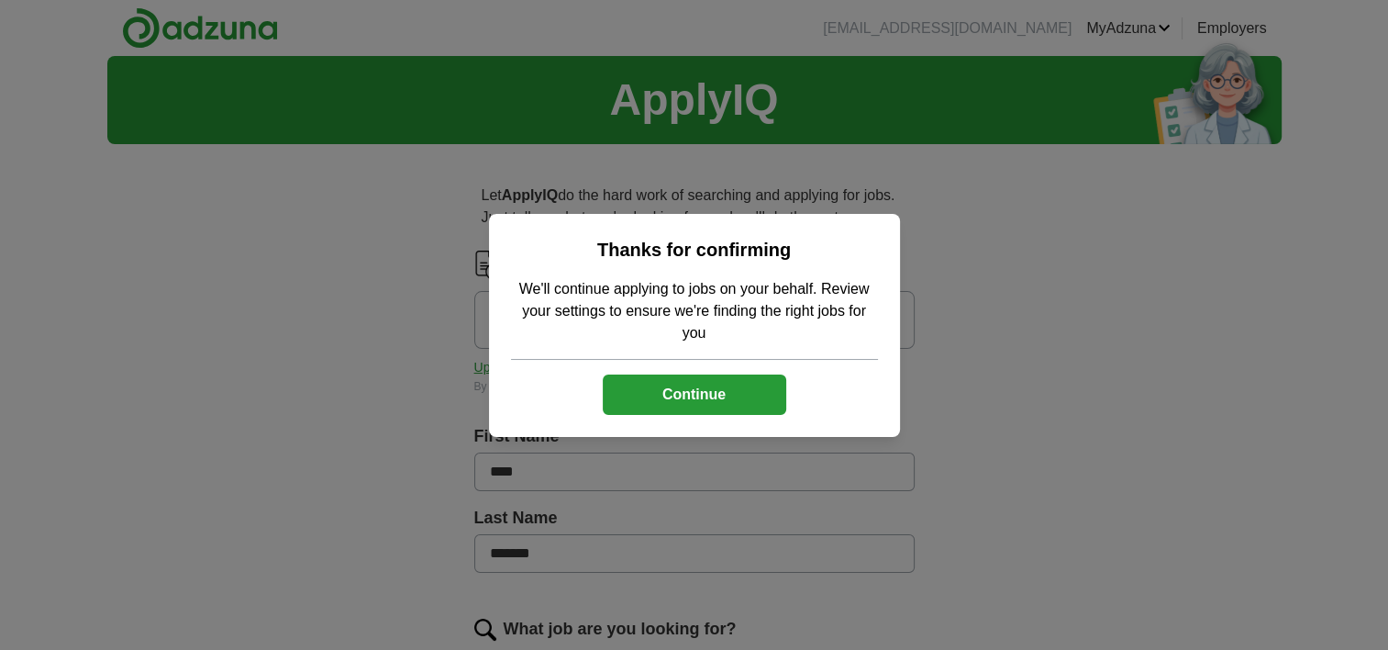
click at [736, 407] on button "Continue" at bounding box center [695, 394] width 184 height 40
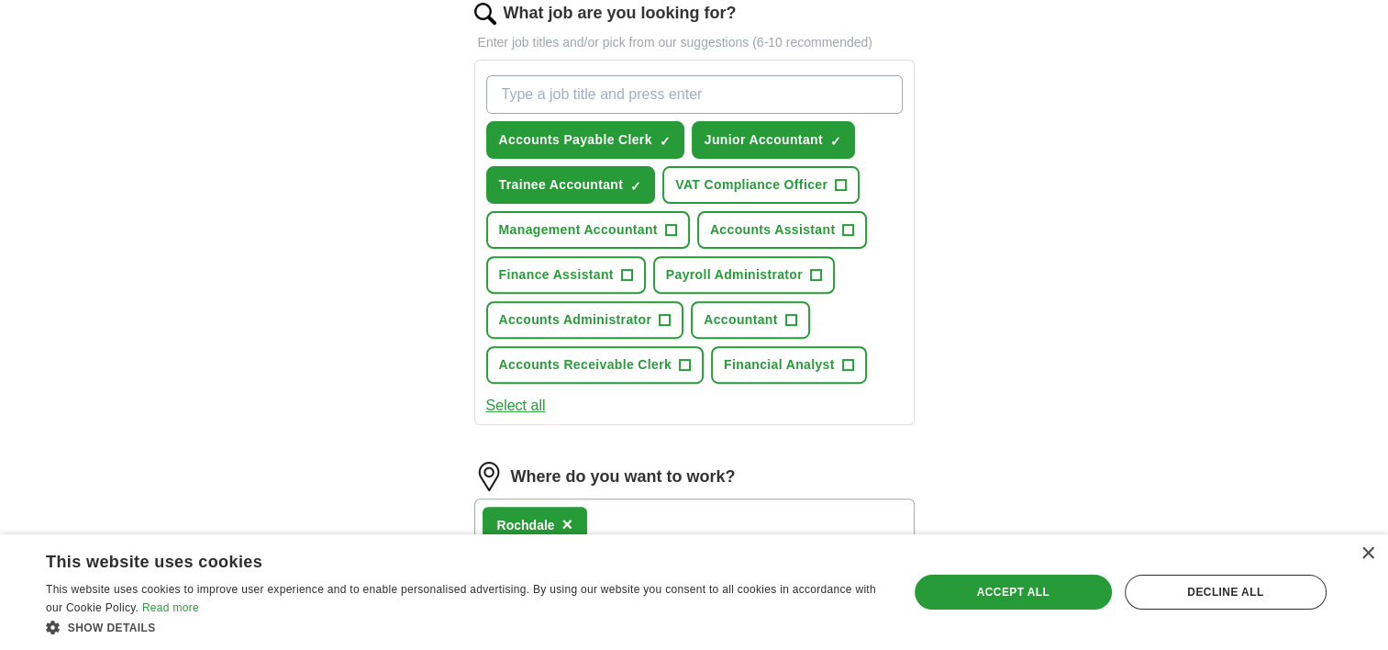
scroll to position [604, 0]
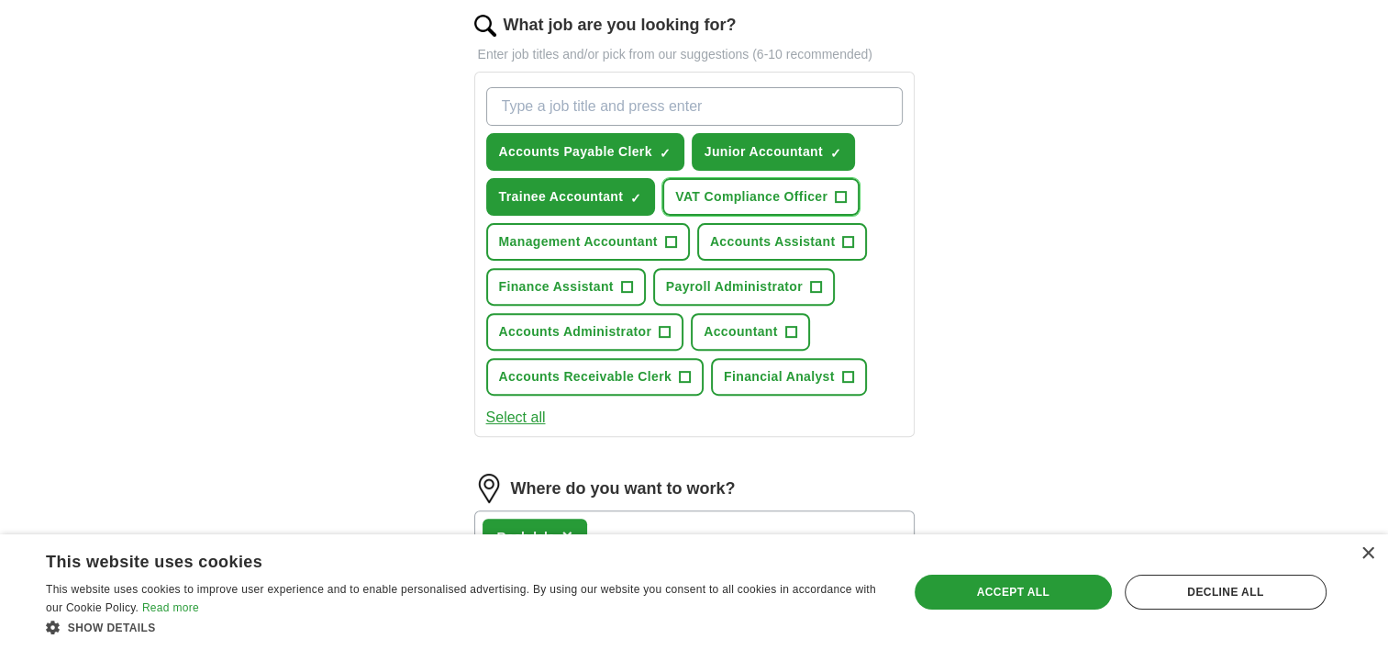
click at [727, 187] on span "VAT Compliance Officer" at bounding box center [751, 196] width 152 height 19
click at [745, 228] on button "Accounts Assistant +" at bounding box center [782, 242] width 170 height 38
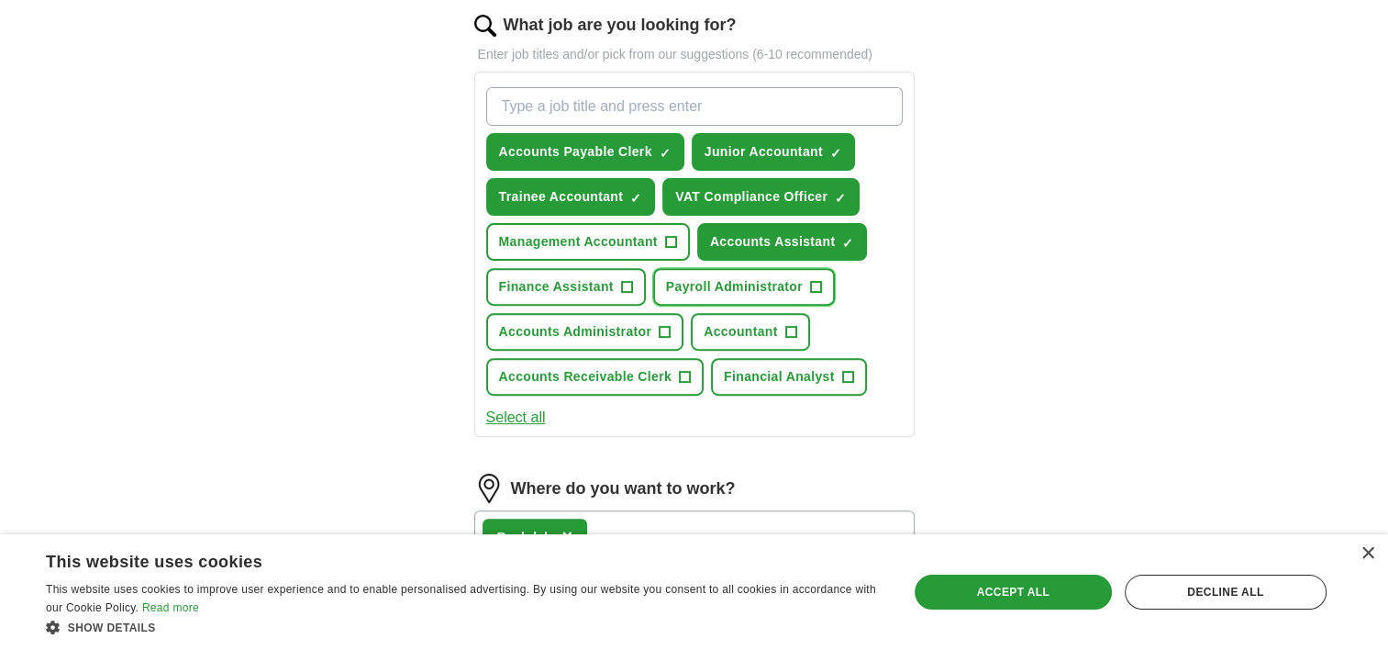
click at [719, 277] on span "Payroll Administrator" at bounding box center [734, 286] width 137 height 19
click at [719, 322] on span "Accountant" at bounding box center [741, 331] width 74 height 19
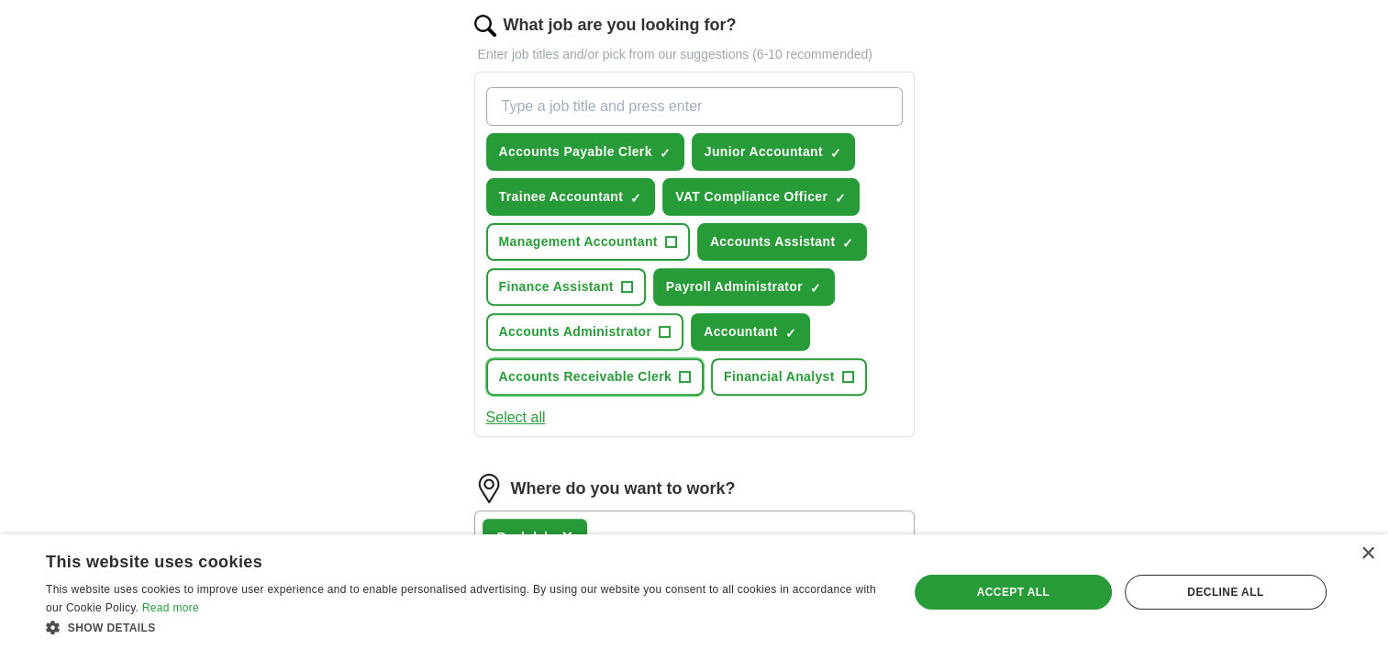
click at [660, 367] on span "Accounts Receivable Clerk" at bounding box center [585, 376] width 173 height 19
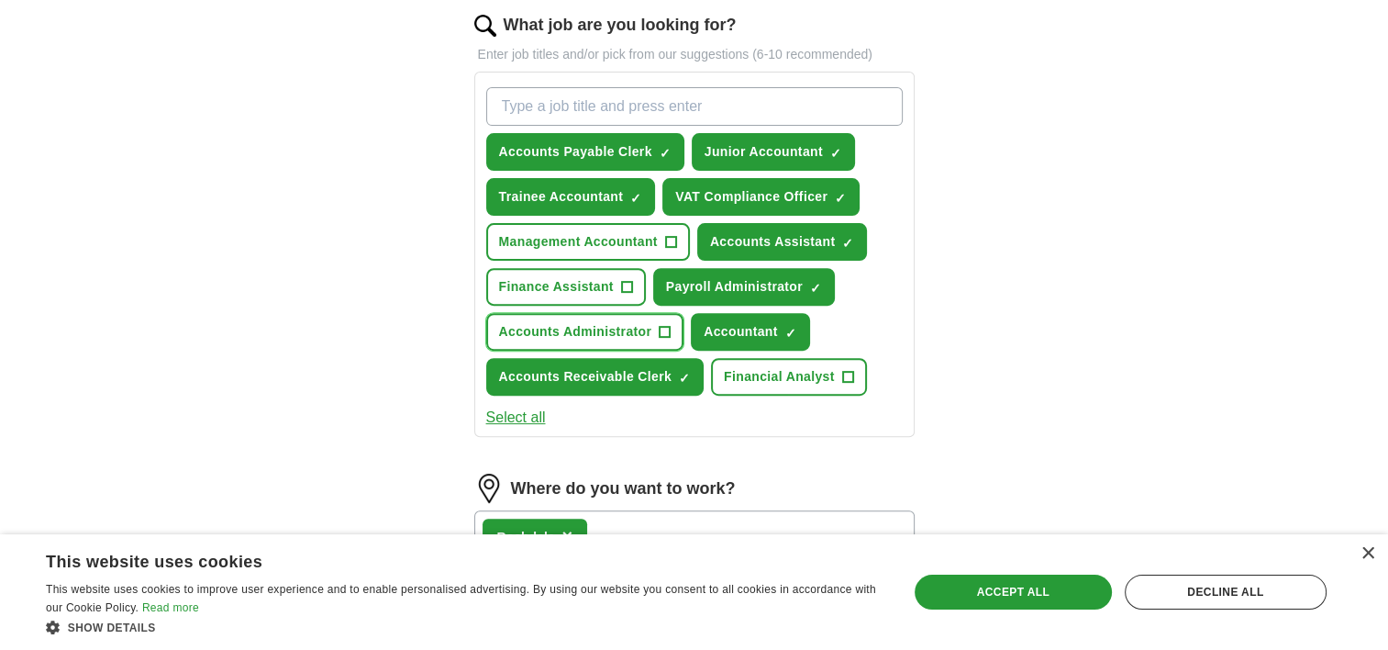
click at [625, 336] on button "Accounts Administrator +" at bounding box center [585, 332] width 198 height 38
click at [570, 298] on button "Finance Assistant +" at bounding box center [566, 287] width 160 height 38
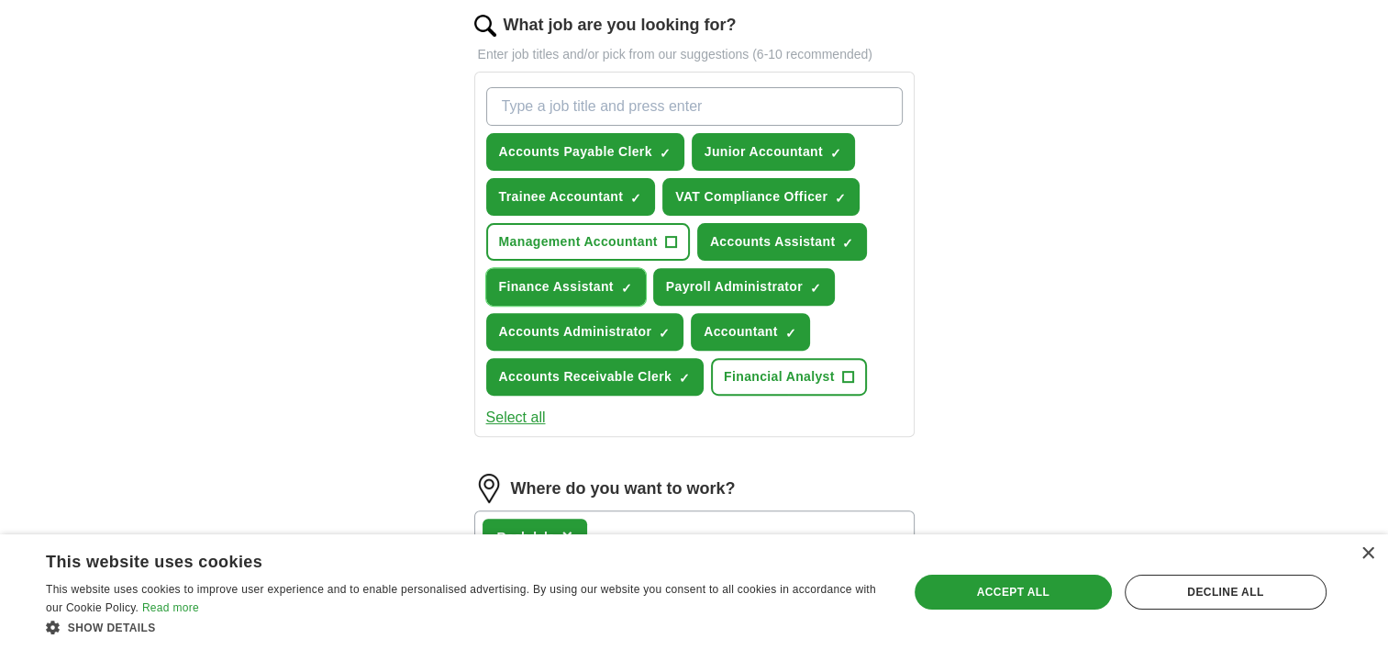
click at [570, 298] on button "Finance Assistant ✓ ×" at bounding box center [566, 287] width 160 height 38
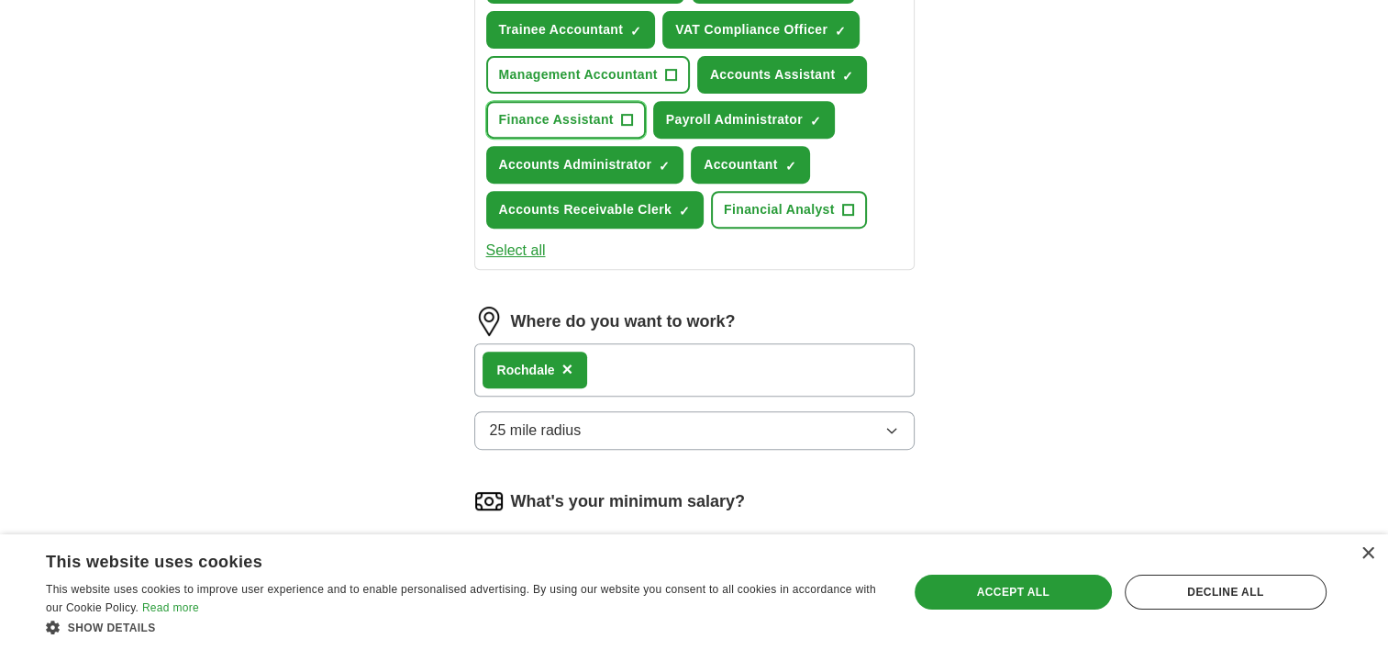
scroll to position [764, 0]
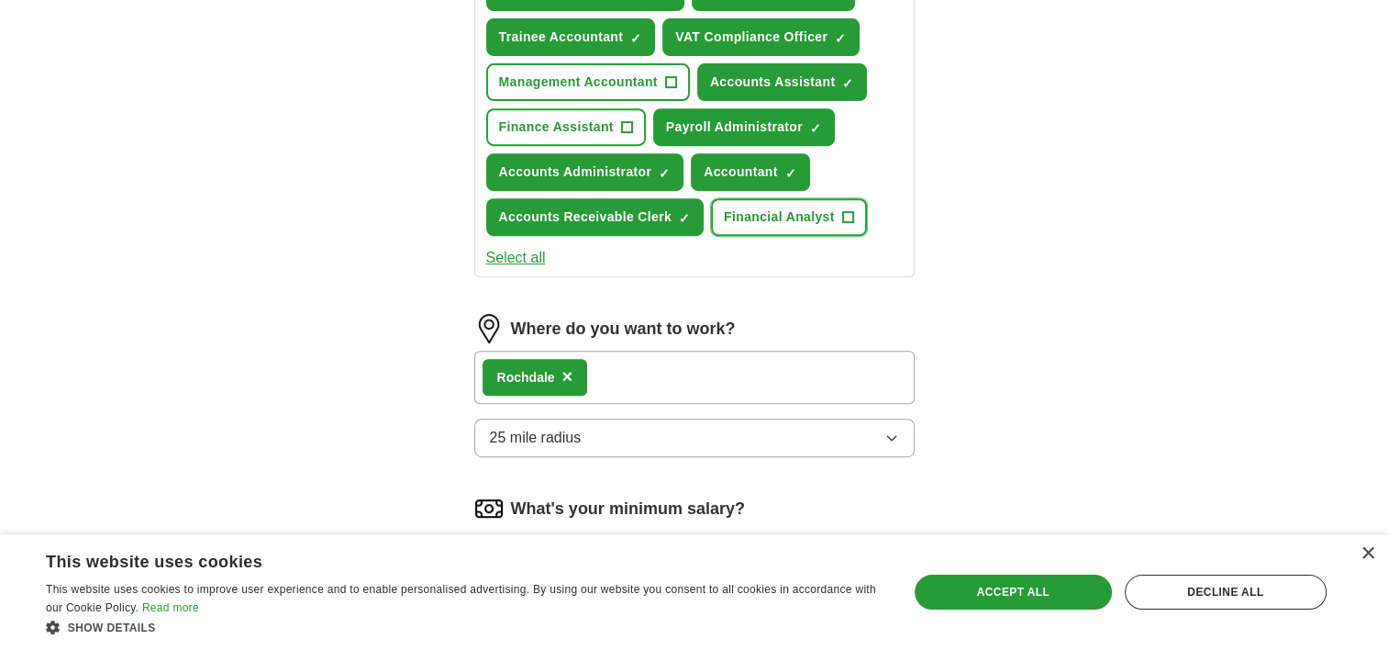
click at [775, 200] on button "Financial Analyst +" at bounding box center [789, 217] width 156 height 38
click at [580, 98] on div "Accounts Payable Clerk ✓ × Junior Accountant ✓ × Trainee Accountant ✓ × VAT Com…" at bounding box center [695, 81] width 424 height 323
click at [578, 117] on span "Finance Assistant" at bounding box center [556, 126] width 115 height 19
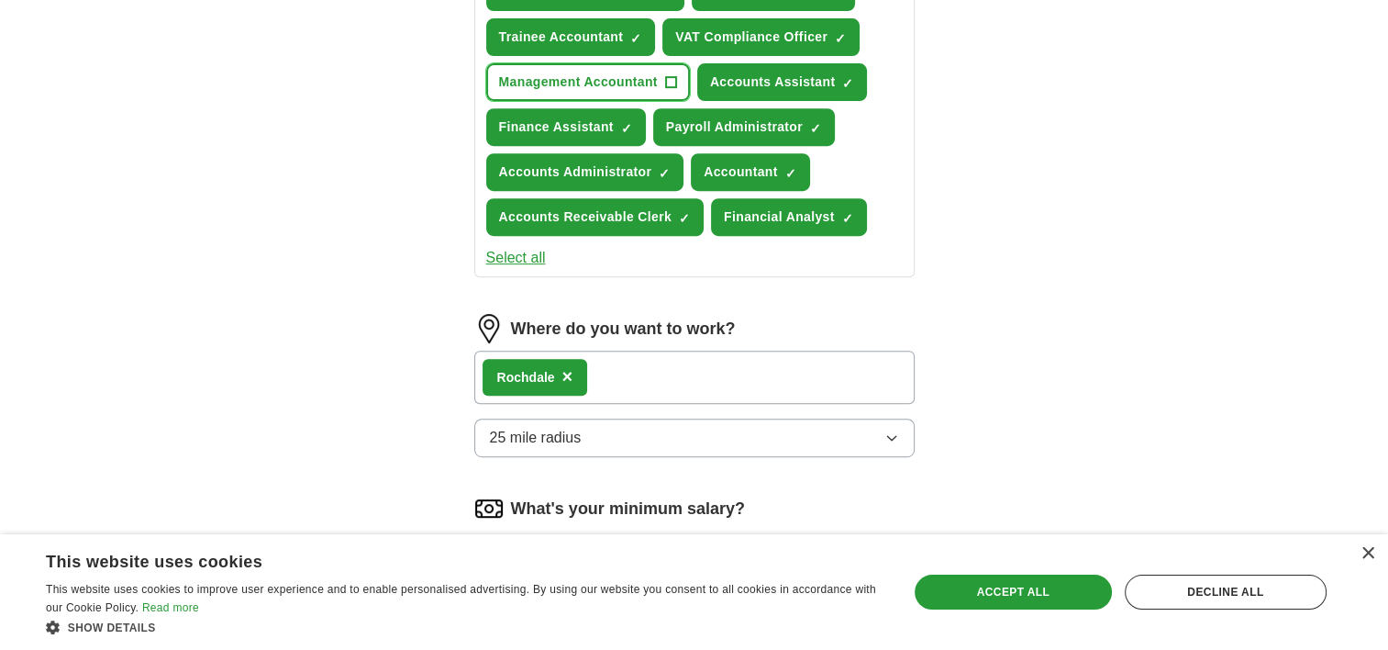
click at [597, 65] on button "Management Accountant +" at bounding box center [588, 82] width 204 height 38
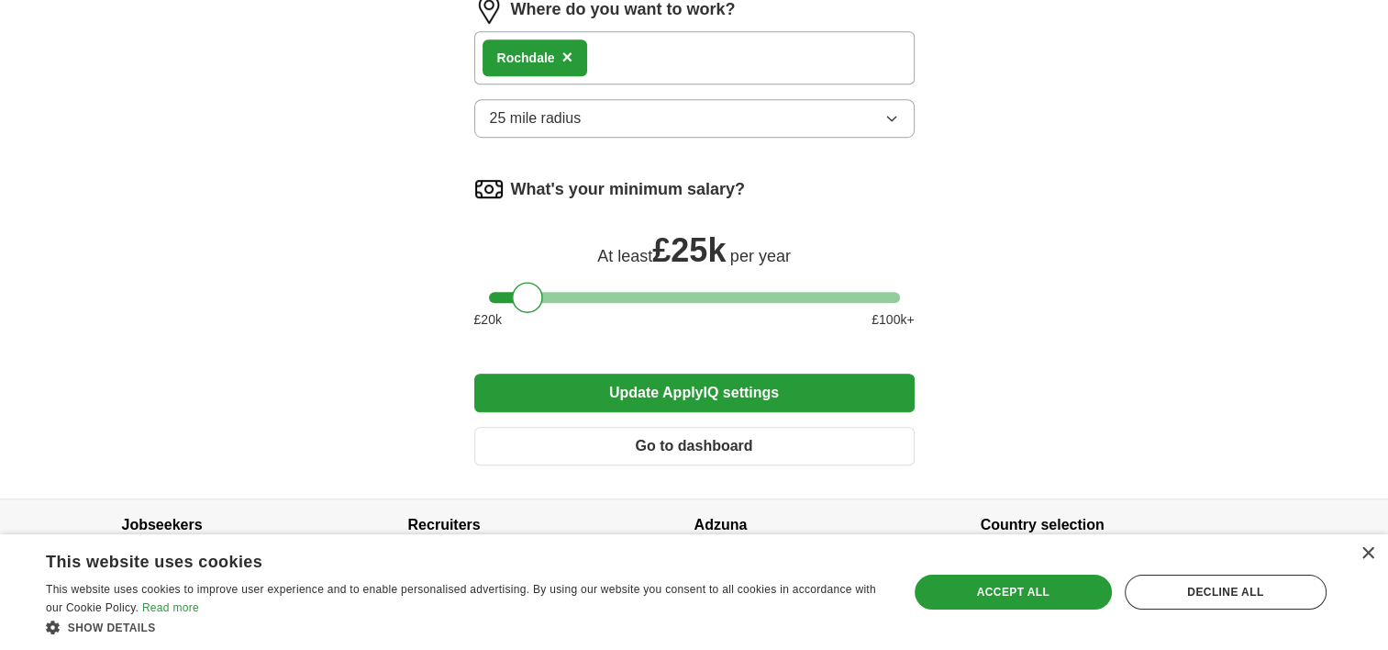
scroll to position [1128, 0]
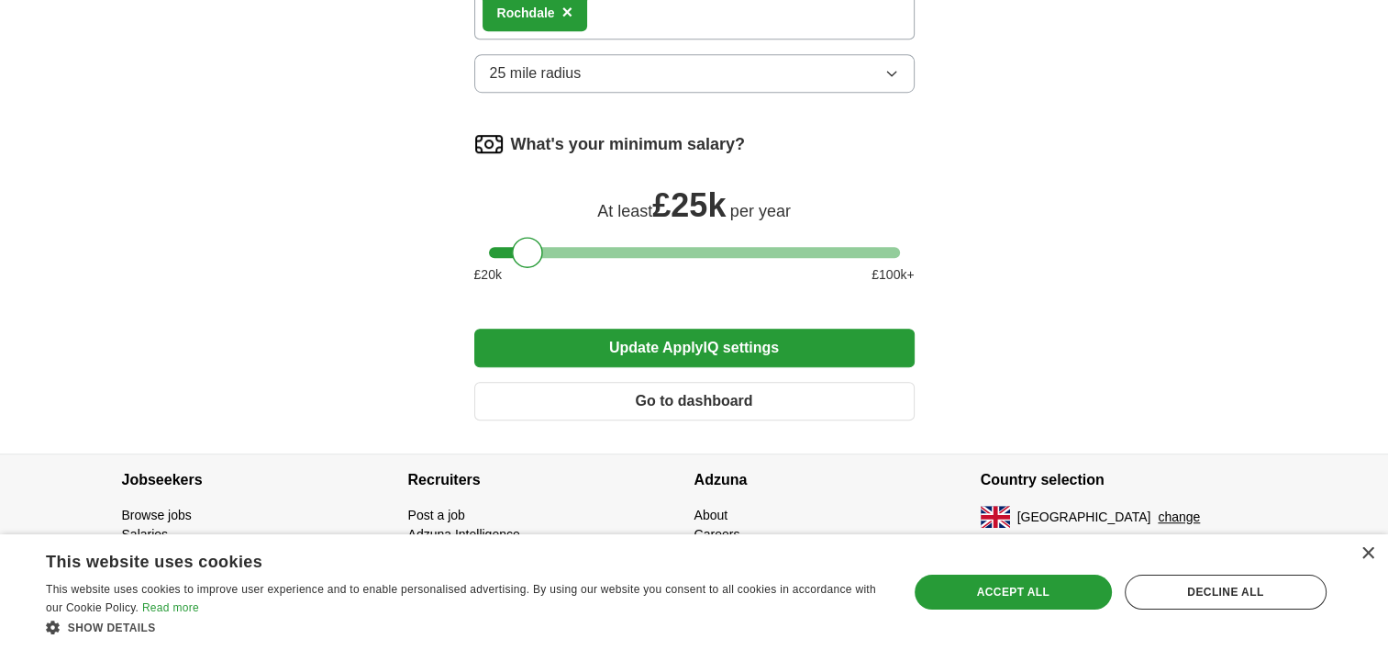
click at [541, 329] on button "Update ApplyIQ settings" at bounding box center [694, 348] width 440 height 39
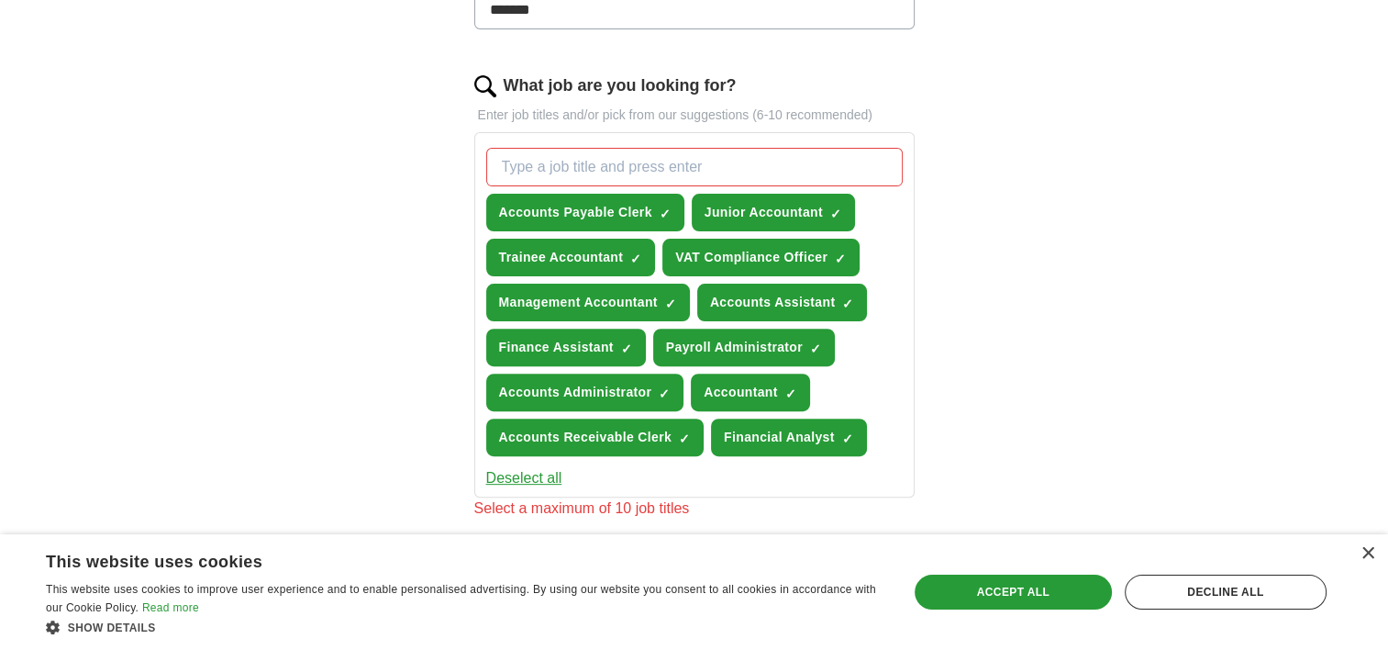
scroll to position [541, 0]
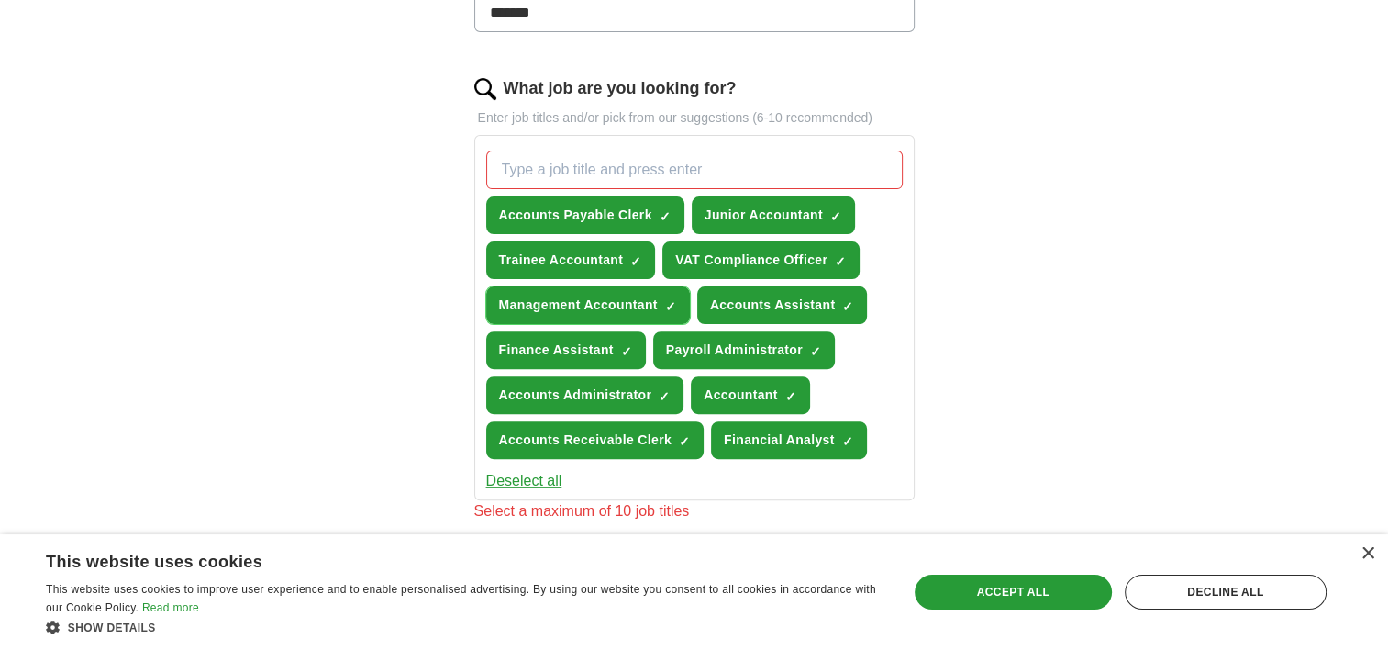
click at [566, 310] on span "Management Accountant" at bounding box center [578, 305] width 159 height 19
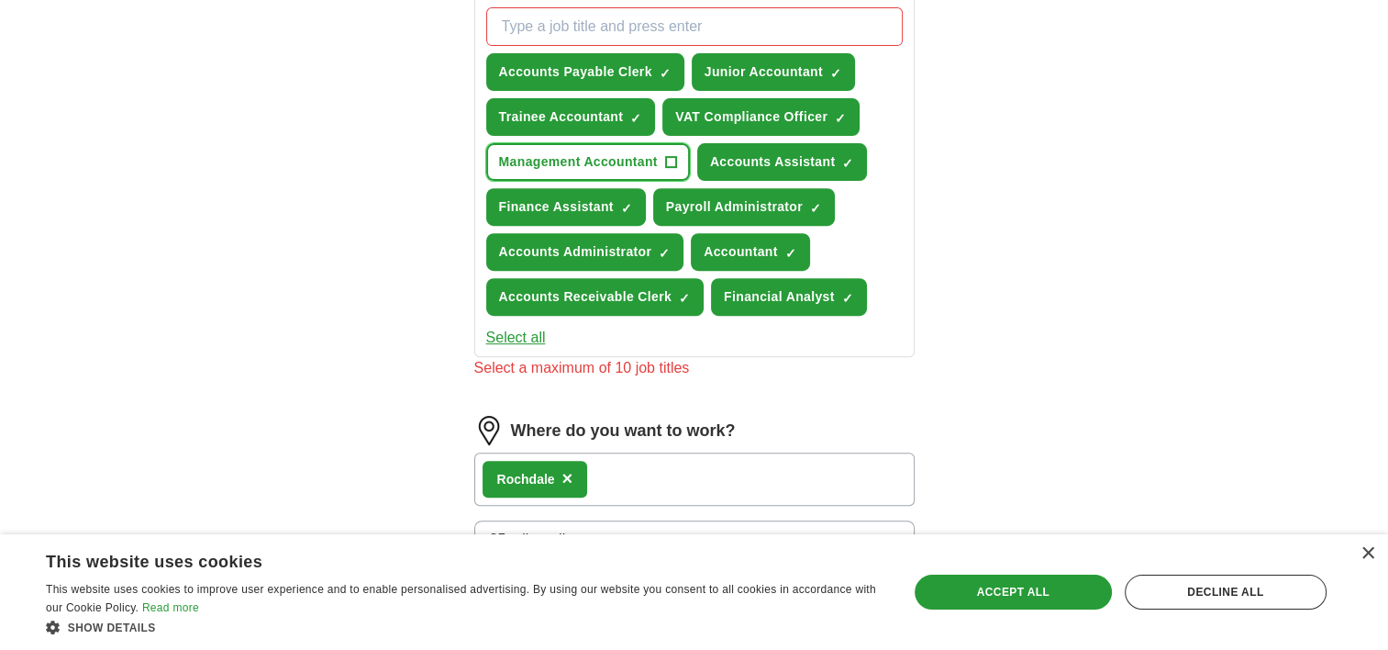
scroll to position [685, 0]
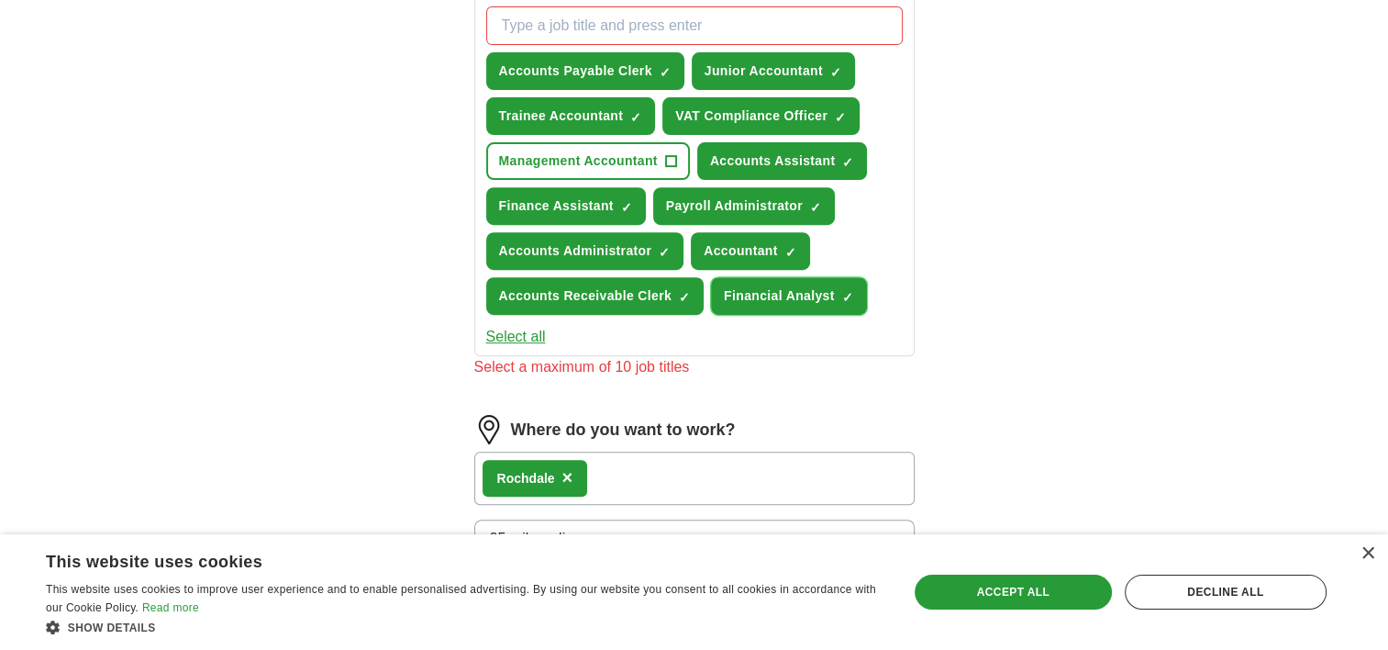
click at [739, 286] on span "Financial Analyst" at bounding box center [779, 295] width 111 height 19
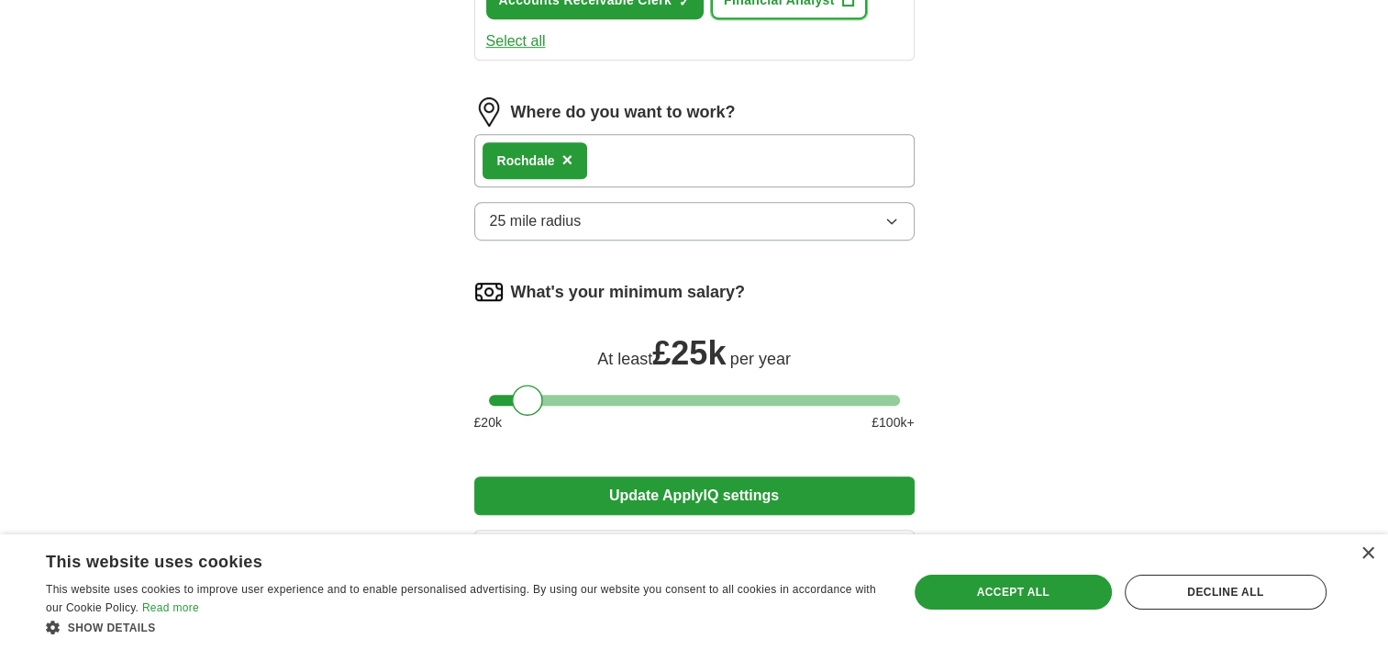
scroll to position [1003, 0]
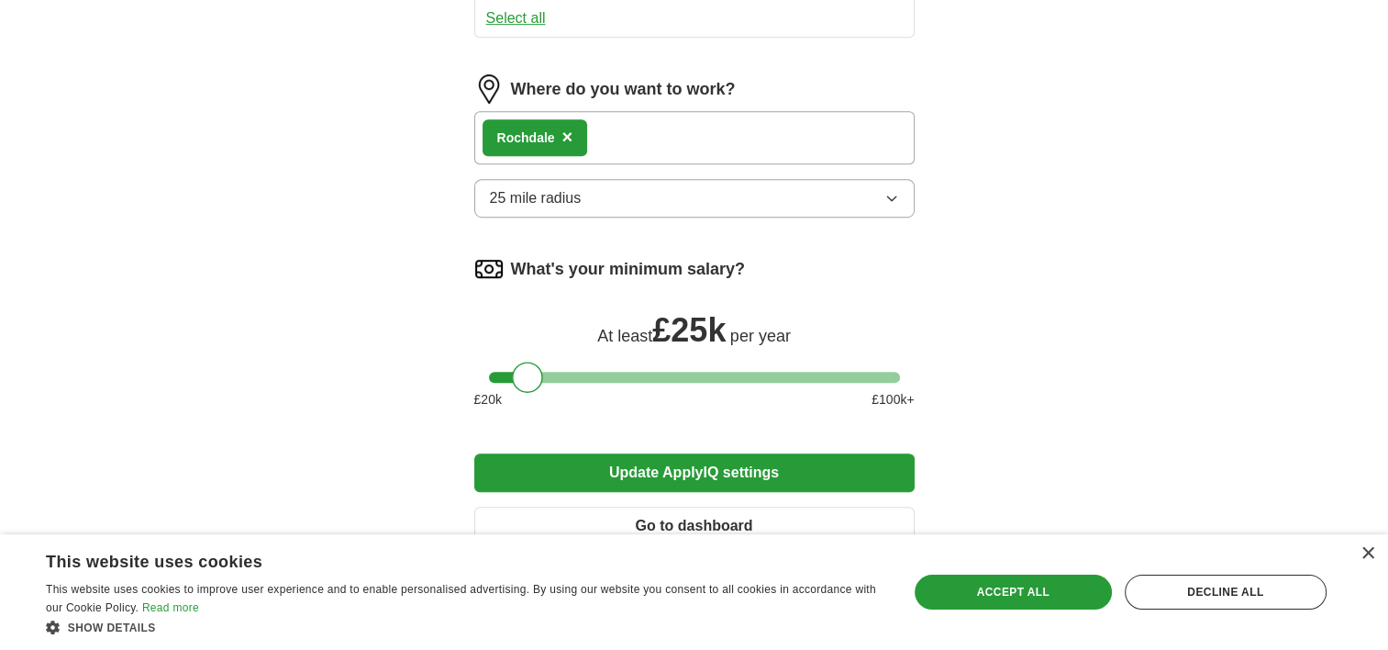
click at [620, 455] on button "Update ApplyIQ settings" at bounding box center [694, 472] width 440 height 39
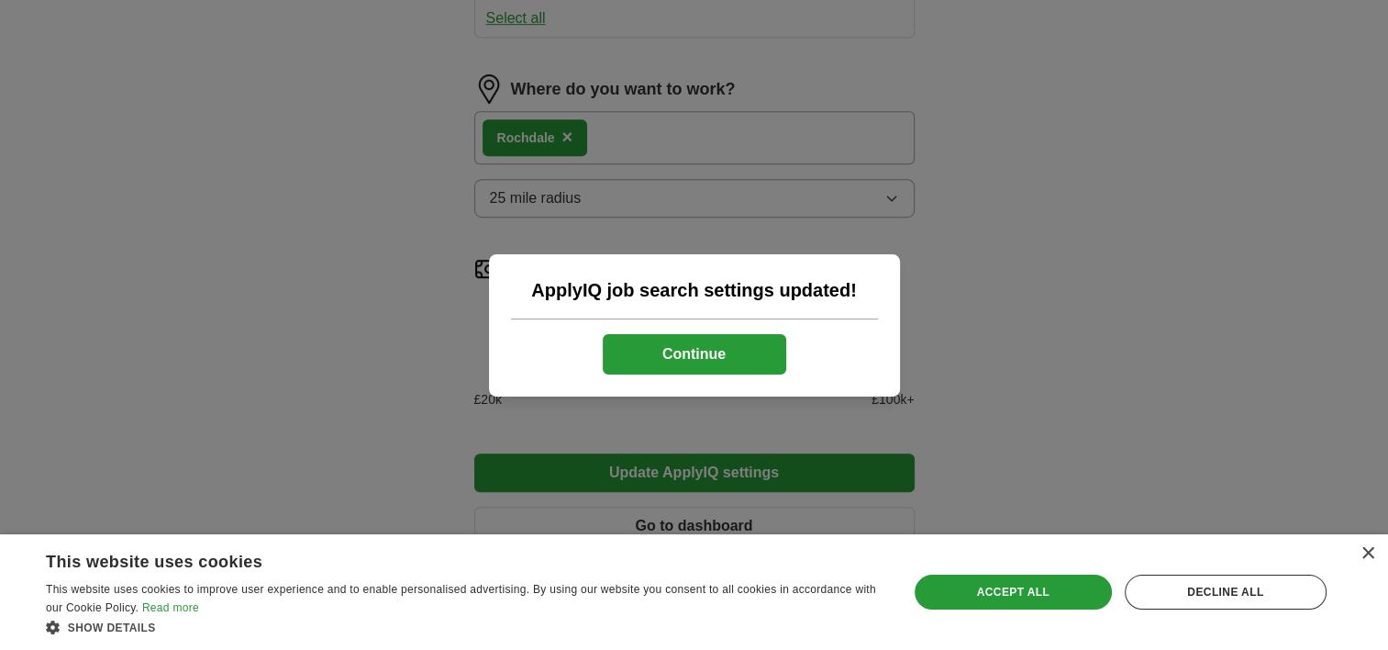
click at [646, 341] on button "Continue" at bounding box center [695, 354] width 184 height 40
